Goal: Information Seeking & Learning: Learn about a topic

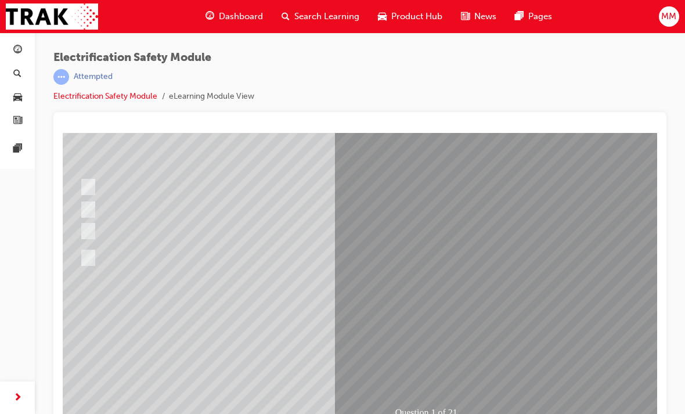
radio input "true"
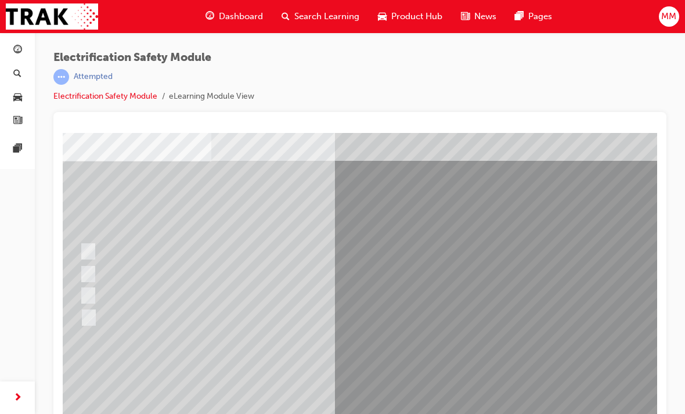
checkbox input "true"
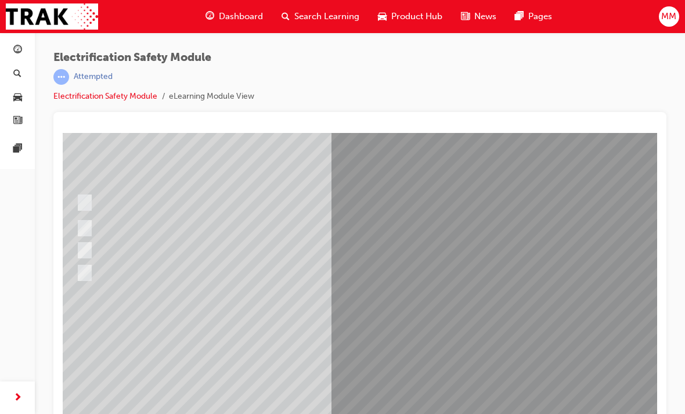
checkbox input "true"
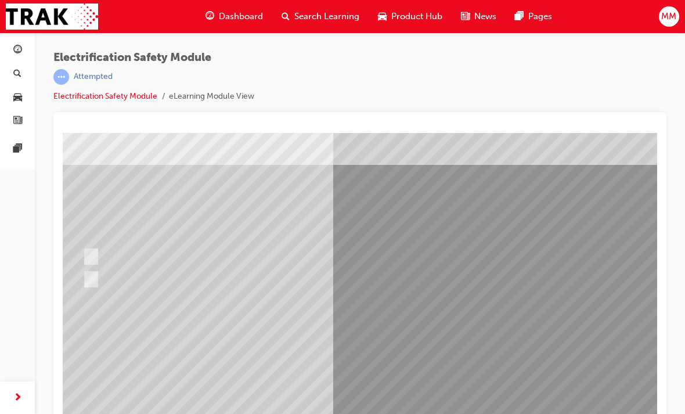
radio input "true"
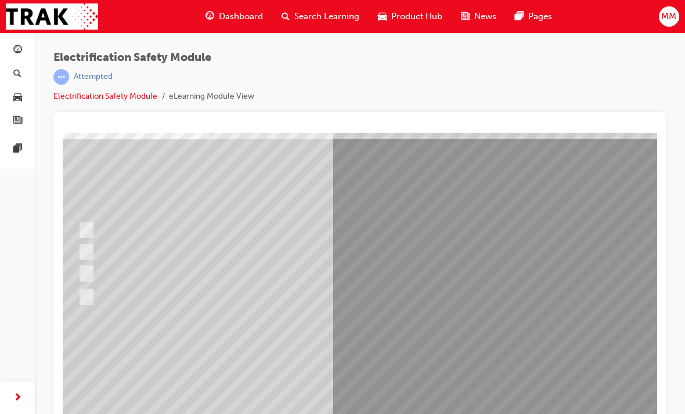
radio input "true"
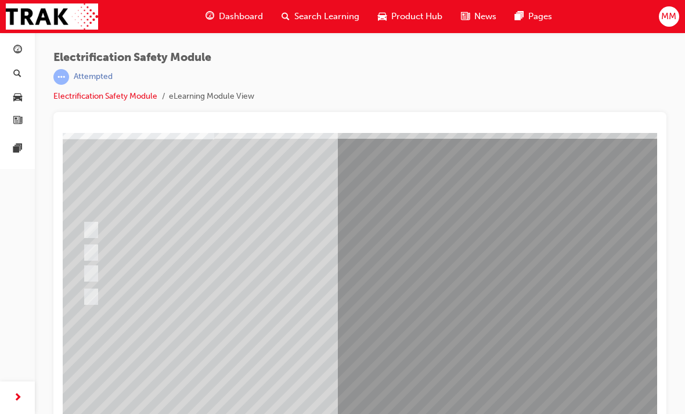
radio input "true"
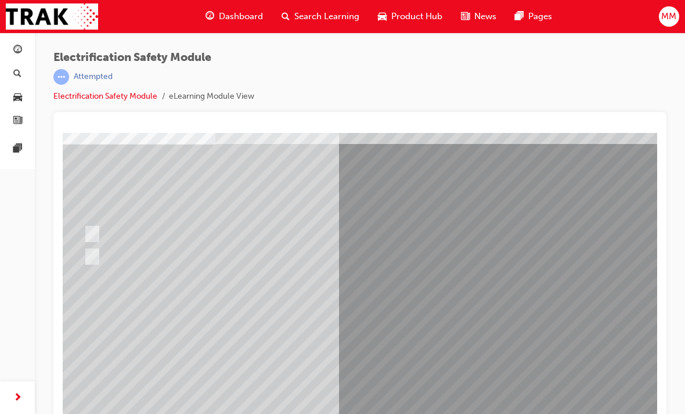
radio input "true"
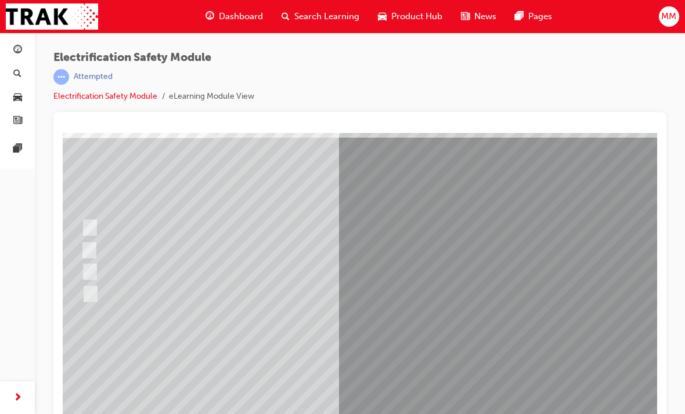
radio input "true"
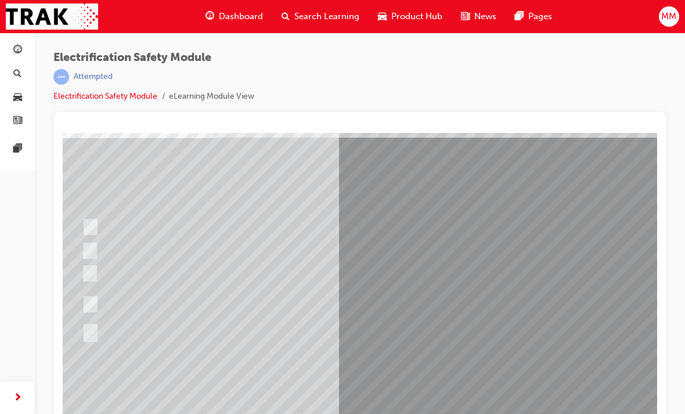
radio input "true"
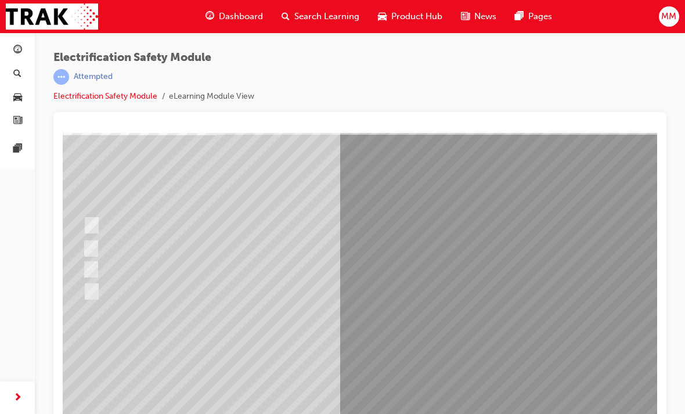
radio input "true"
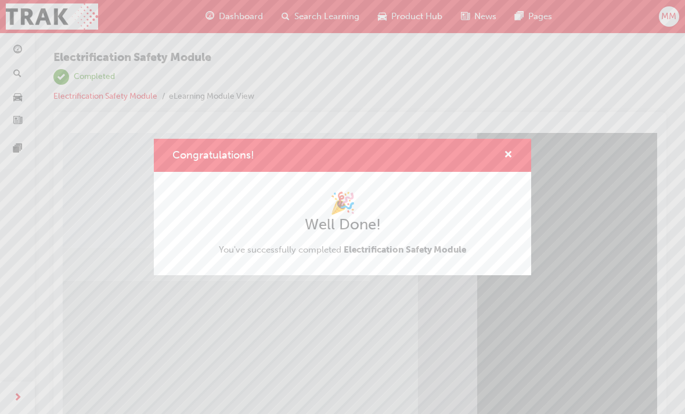
click at [117, 364] on div "Congratulations! 🎉 Well Done! You've successfully completed Electrification Saf…" at bounding box center [342, 207] width 685 height 414
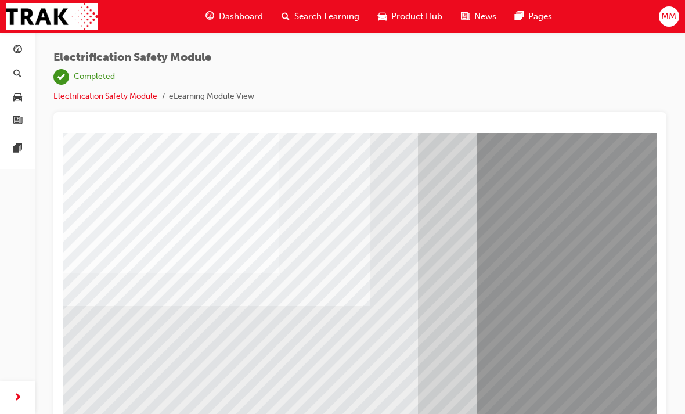
click at [213, 15] on span "guage-icon" at bounding box center [209, 16] width 9 height 15
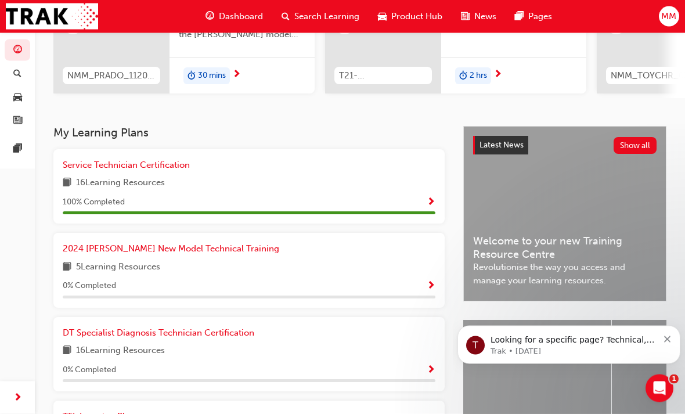
scroll to position [170, 0]
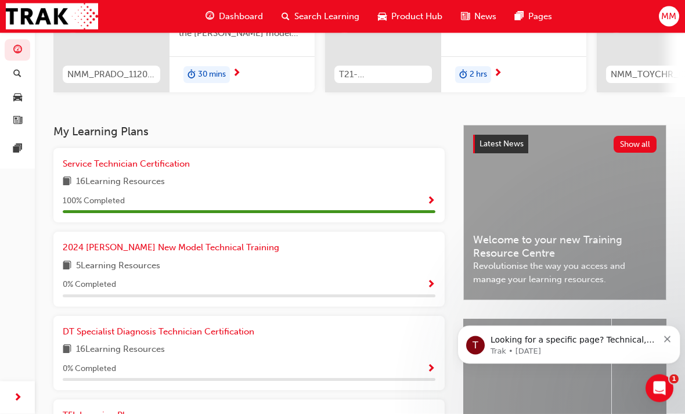
click at [128, 243] on span "2024 [PERSON_NAME] New Model Technical Training" at bounding box center [171, 248] width 216 height 10
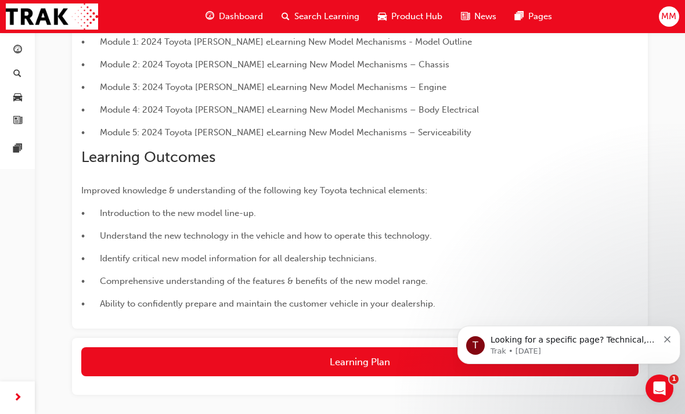
scroll to position [315, 0]
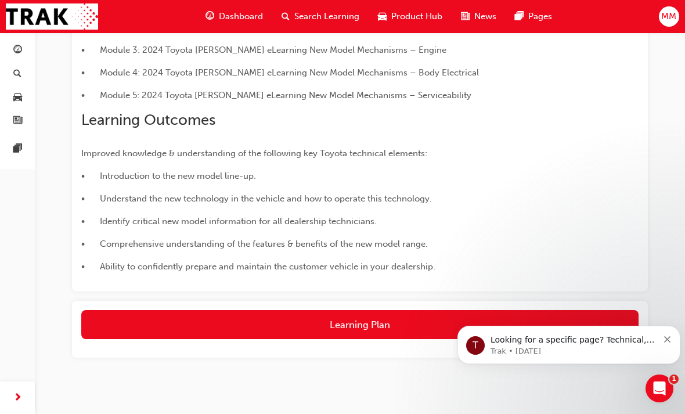
click at [172, 318] on button "Learning Plan" at bounding box center [359, 324] width 557 height 29
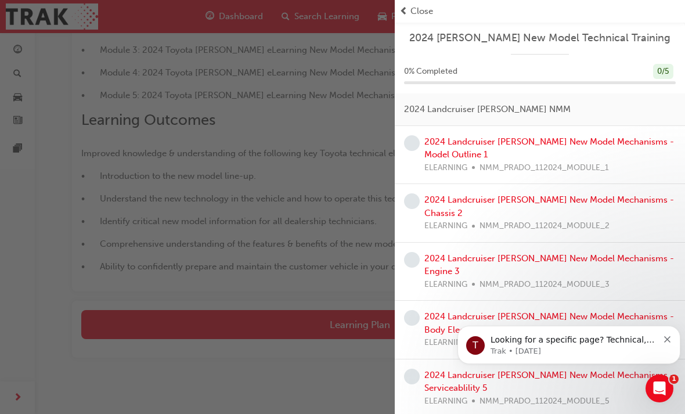
click at [550, 141] on link "2024 Landcruiser [PERSON_NAME] New Model Mechanisms - Model Outline 1" at bounding box center [549, 148] width 250 height 24
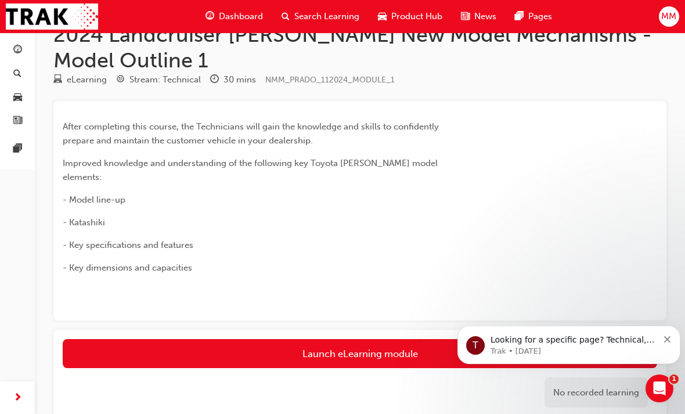
scroll to position [65, 0]
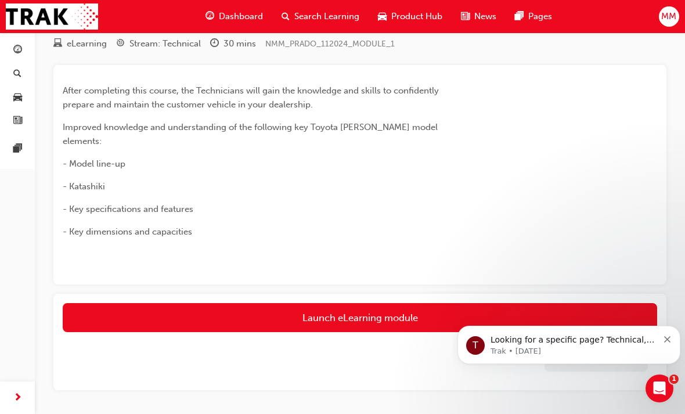
click at [200, 303] on link "Launch eLearning module" at bounding box center [360, 317] width 594 height 29
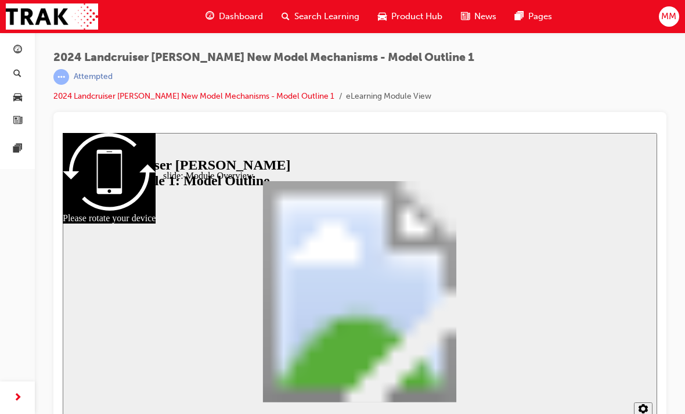
click at [78, 154] on icon "Sidebar Toggle" at bounding box center [73, 152] width 10 height 6
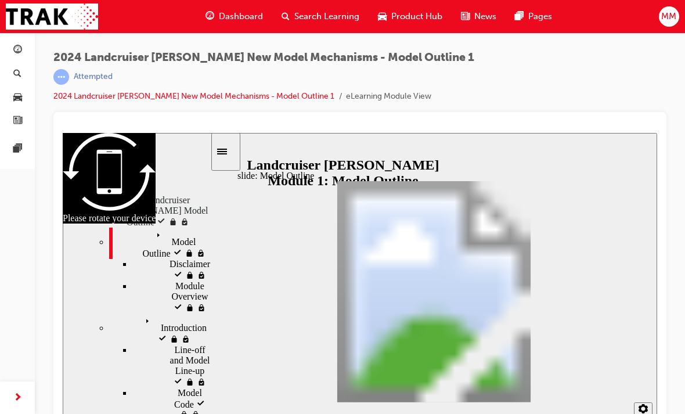
click at [234, 237] on div "slide: Model Outline Rectangle 1 Landcruiser [PERSON_NAME] New Model Technical …" at bounding box center [360, 281] width 594 height 297
click at [223, 154] on icon "Sidebar Toggle" at bounding box center [222, 152] width 10 height 6
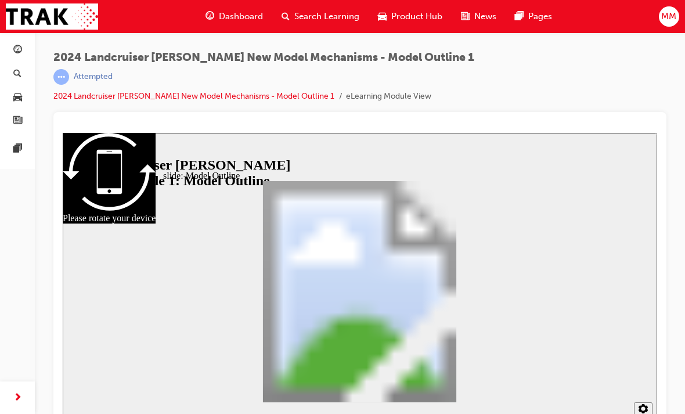
scroll to position [15, 0]
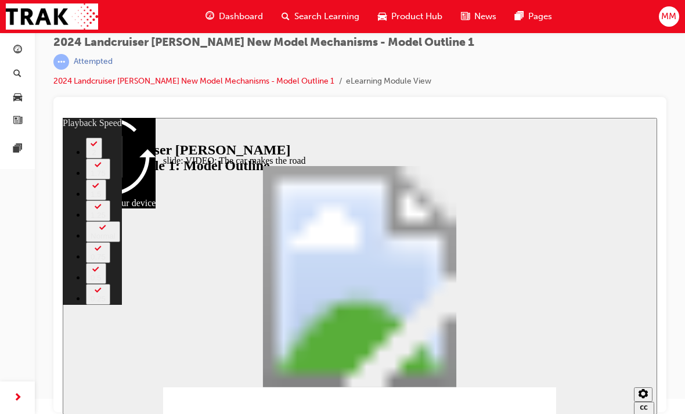
type input "0"
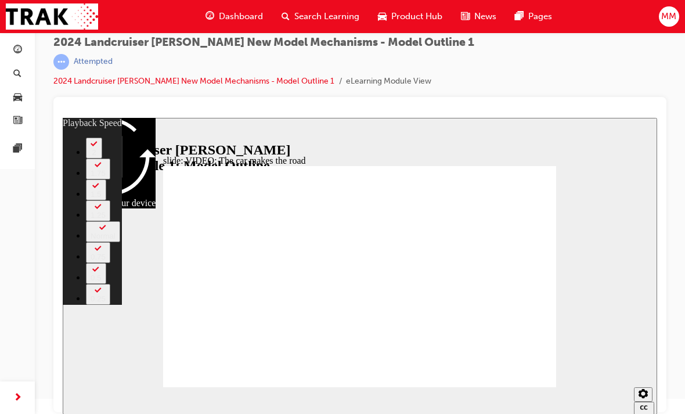
type input "86"
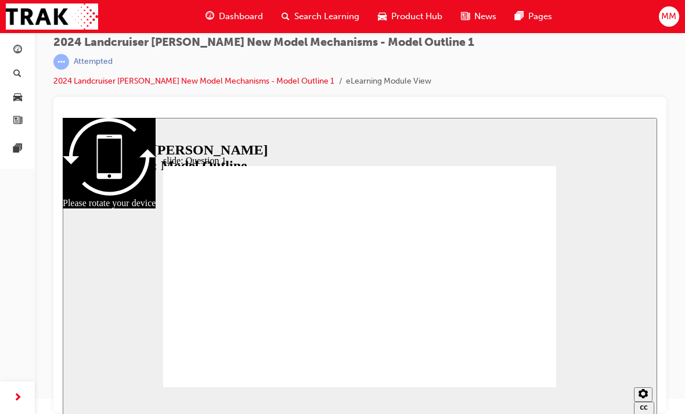
radio input "true"
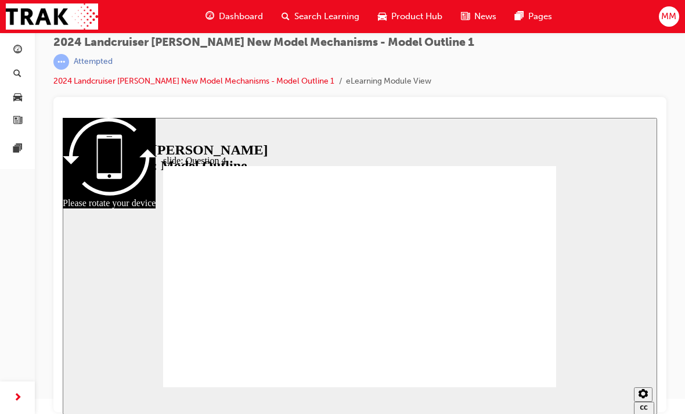
radio input "true"
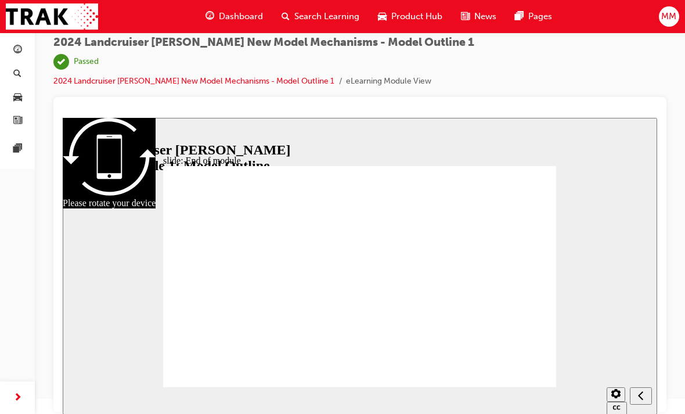
click at [80, 138] on icon "Sidebar Toggle" at bounding box center [76, 135] width 17 height 7
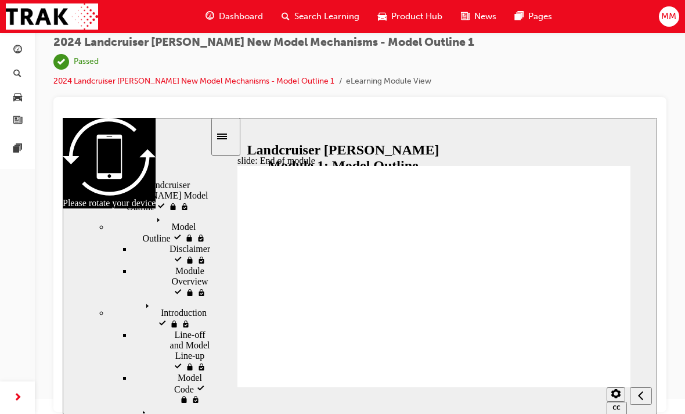
click at [233, 132] on div "Sidebar Toggle" at bounding box center [226, 136] width 20 height 9
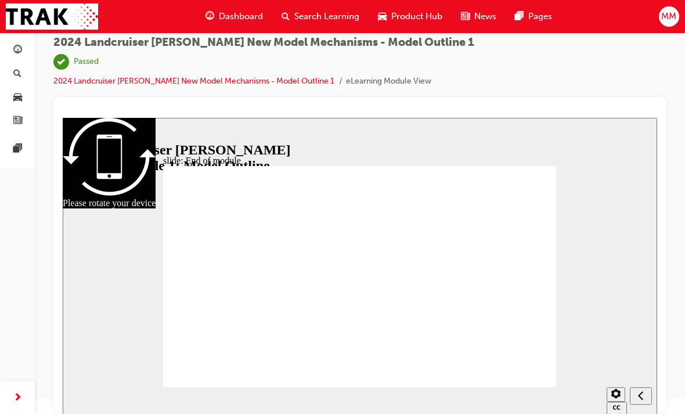
click at [230, 12] on span "Dashboard" at bounding box center [241, 16] width 44 height 13
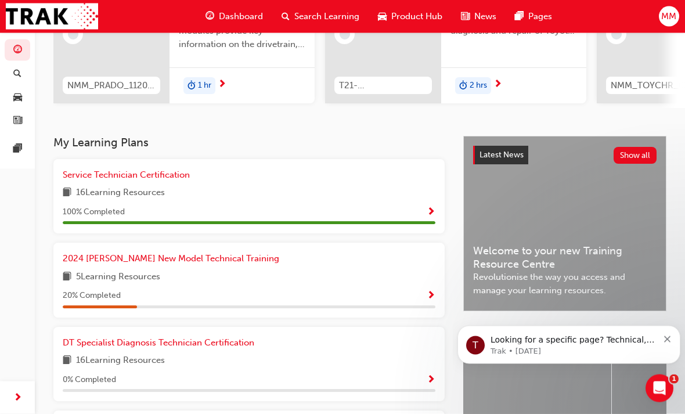
scroll to position [160, 0]
